Goal: Download file/media

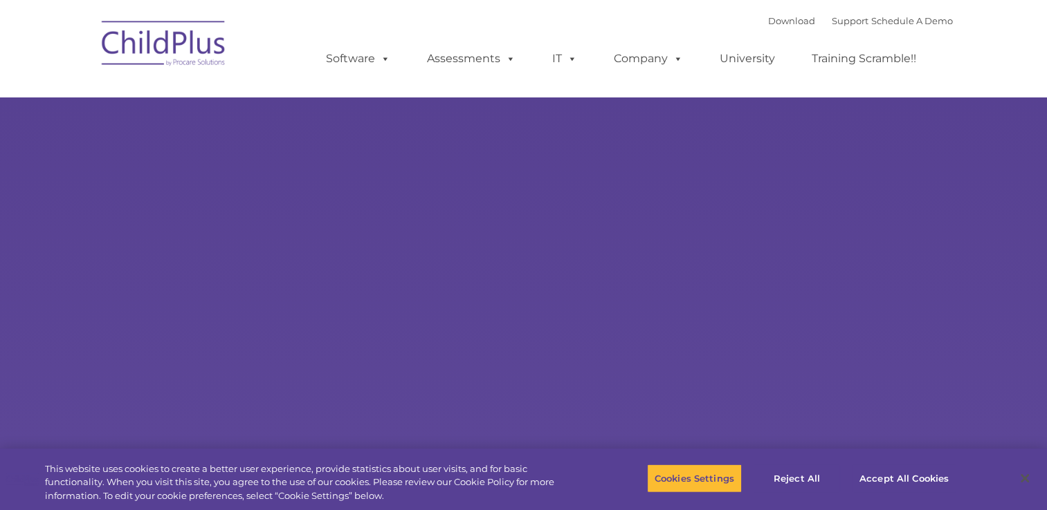
type input ""
select select "MEDIUM"
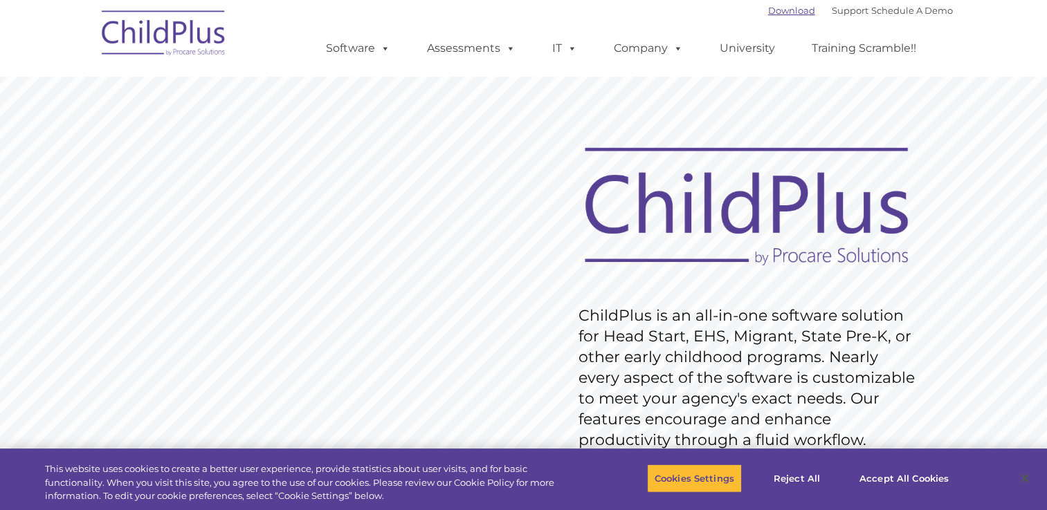
click at [775, 14] on link "Download" at bounding box center [791, 10] width 47 height 11
